Goal: Task Accomplishment & Management: Use online tool/utility

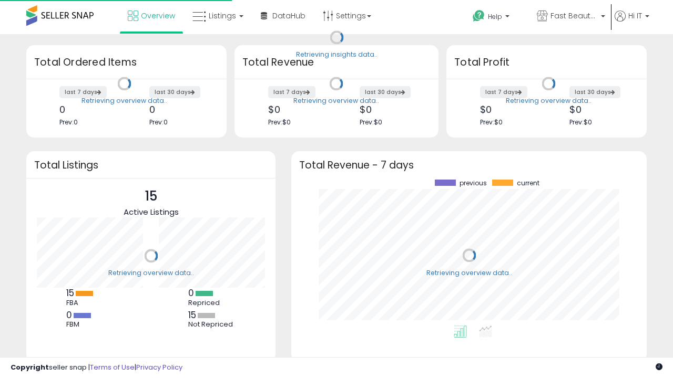
scroll to position [146, 334]
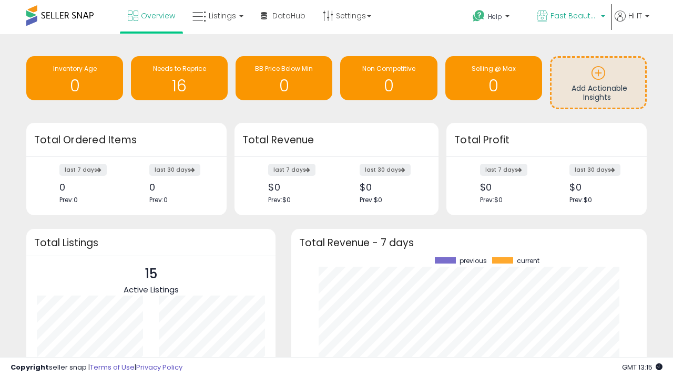
click at [570, 17] on span "Fast Beauty ([GEOGRAPHIC_DATA])" at bounding box center [573, 16] width 47 height 11
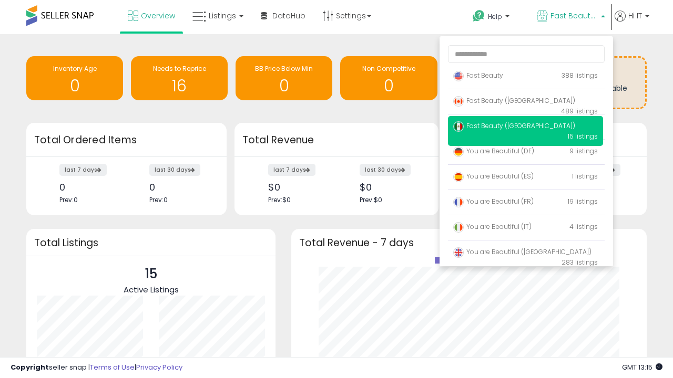
click at [525, 102] on span "Fast Beauty ([GEOGRAPHIC_DATA])" at bounding box center [514, 100] width 122 height 9
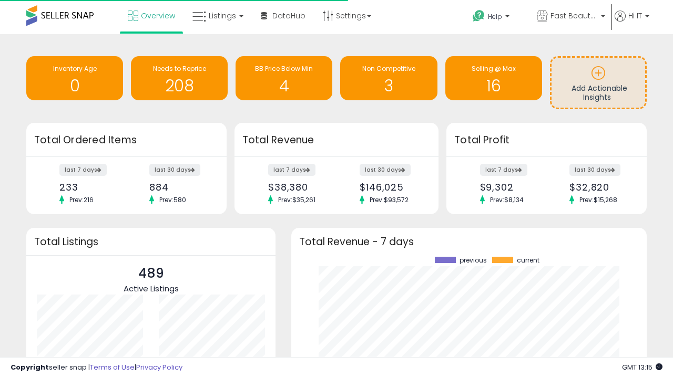
scroll to position [146, 334]
click at [217, 16] on span "Listings" at bounding box center [222, 16] width 27 height 11
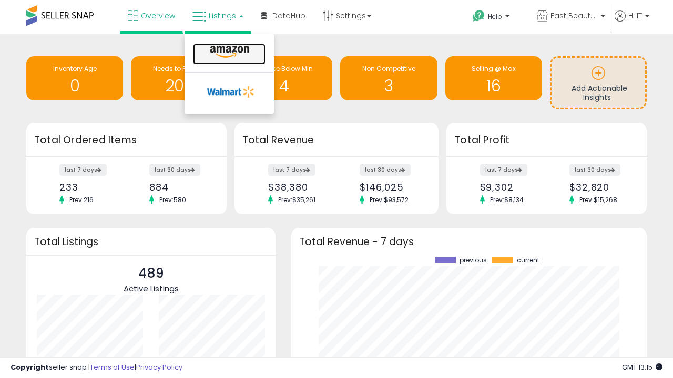
click at [228, 52] on icon at bounding box center [230, 52] width 46 height 14
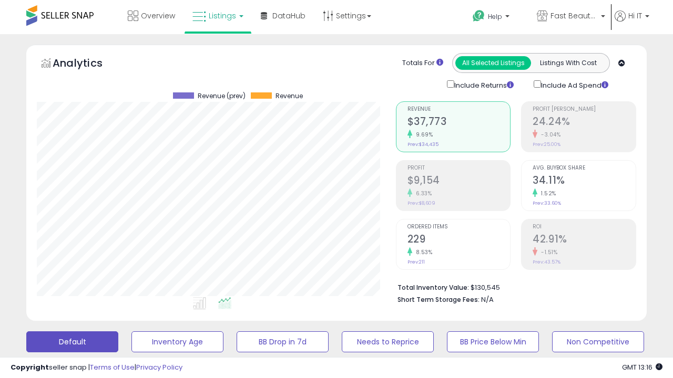
scroll to position [204, 0]
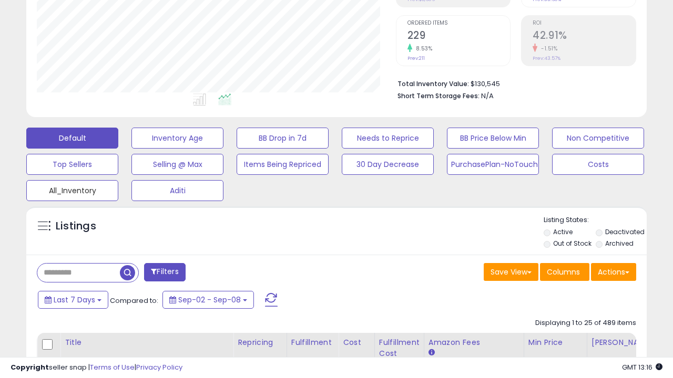
click at [72, 189] on button "All_Inventory" at bounding box center [72, 190] width 92 height 21
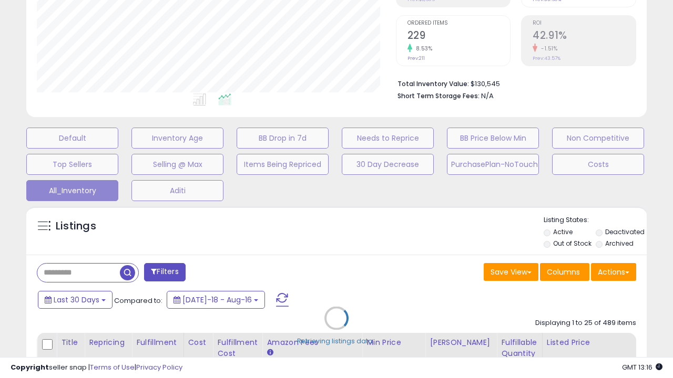
scroll to position [215, 358]
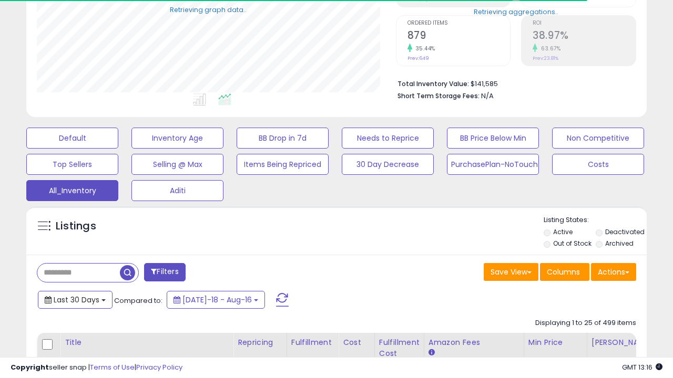
click at [75, 299] on span "Last 30 Days" at bounding box center [77, 300] width 46 height 11
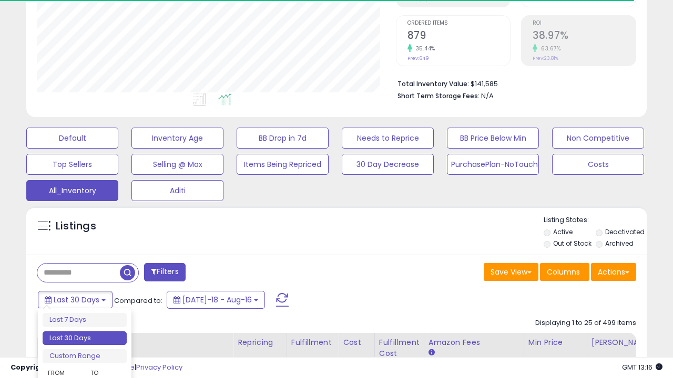
click at [85, 338] on li "Last 30 Days" at bounding box center [85, 339] width 84 height 14
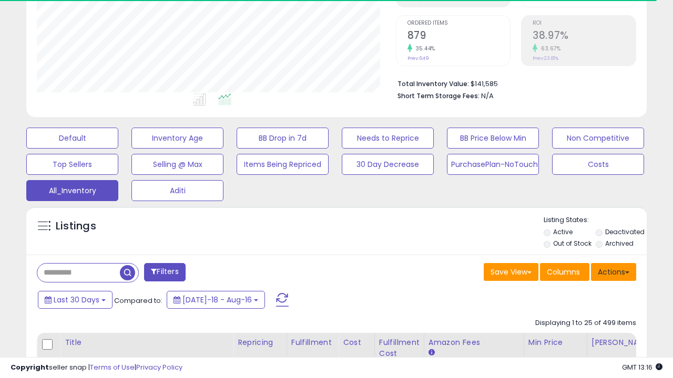
click at [613, 271] on button "Actions" at bounding box center [613, 272] width 45 height 18
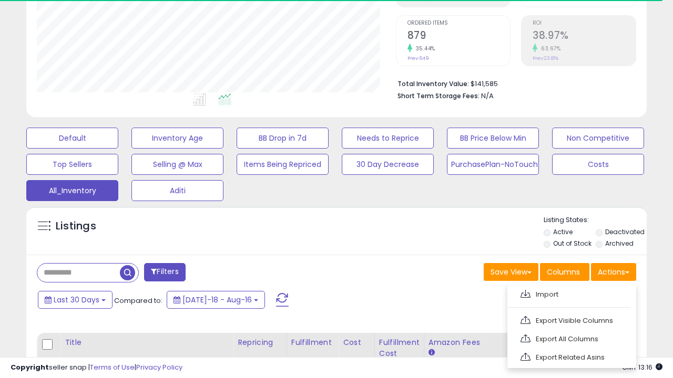
click at [570, 338] on link "Export All Columns" at bounding box center [570, 339] width 115 height 16
